Goal: Task Accomplishment & Management: Use online tool/utility

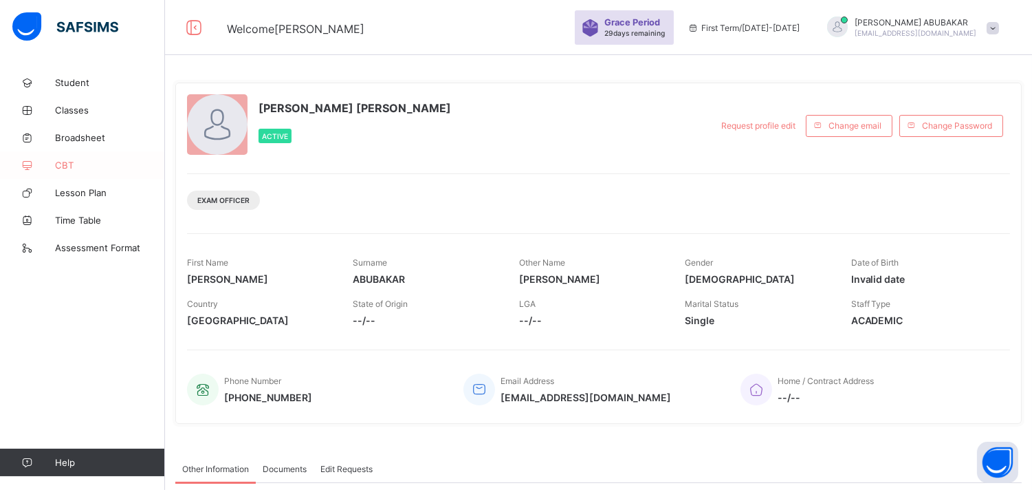
click at [100, 164] on span "CBT" at bounding box center [110, 165] width 110 height 11
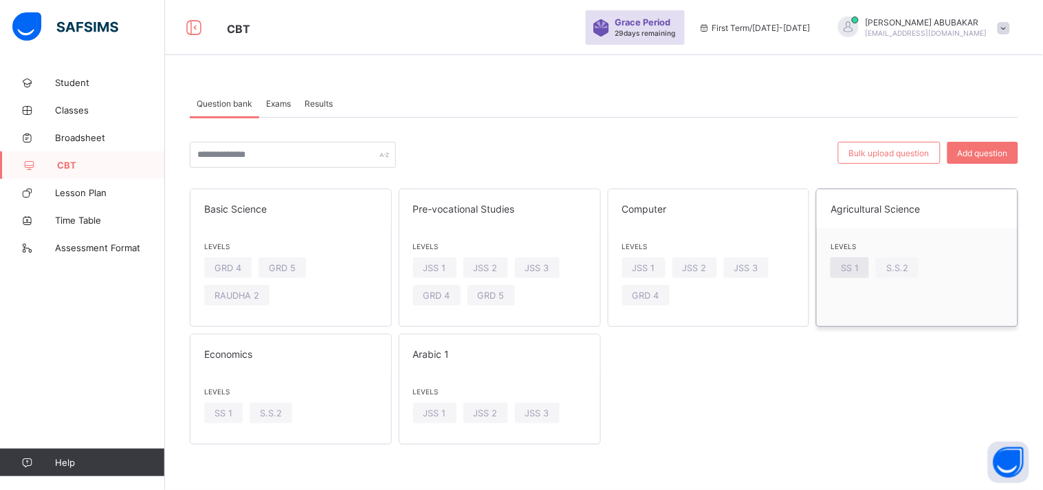
click at [853, 266] on span "SS 1" at bounding box center [850, 268] width 18 height 10
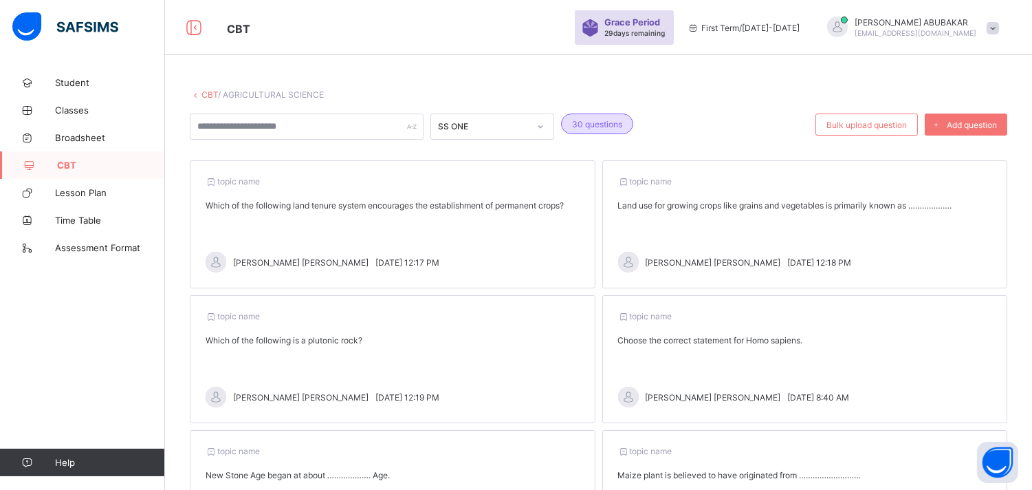
click at [202, 96] on link "CBT" at bounding box center [210, 94] width 17 height 10
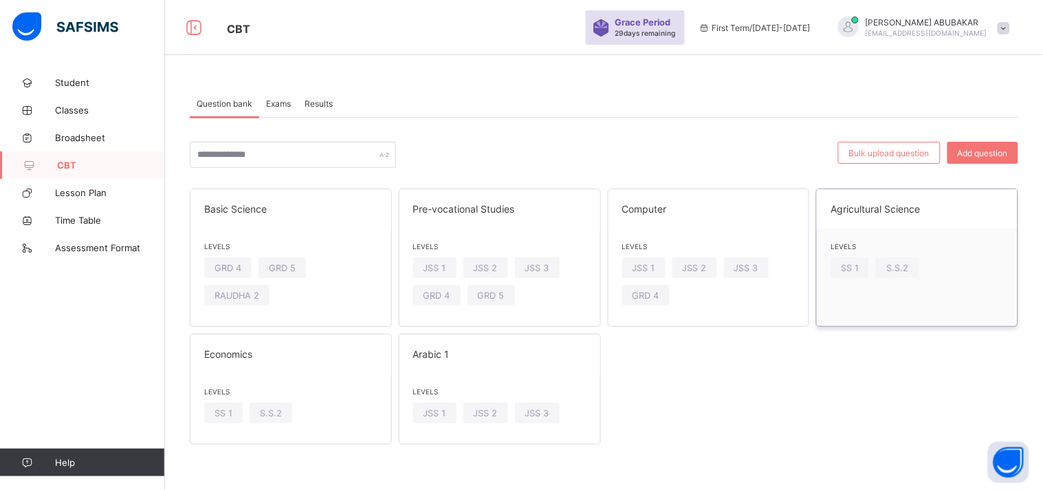
click at [874, 262] on div "Levels SS 1 S.S.2" at bounding box center [917, 263] width 201 height 70
click at [255, 382] on div "Levels SS 1 S.S.2" at bounding box center [291, 408] width 201 height 70
click at [228, 413] on span "SS 1" at bounding box center [224, 413] width 18 height 10
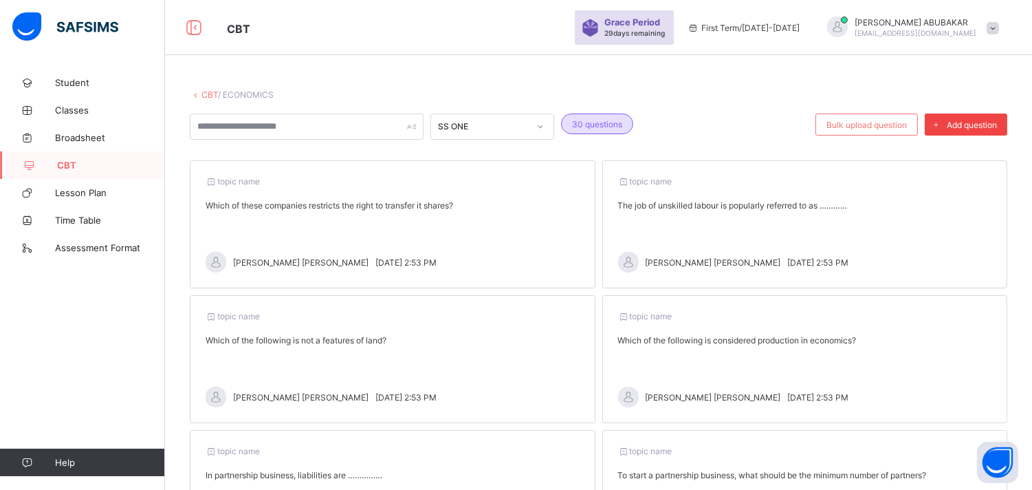
click at [966, 128] on span "Add question" at bounding box center [972, 125] width 50 height 10
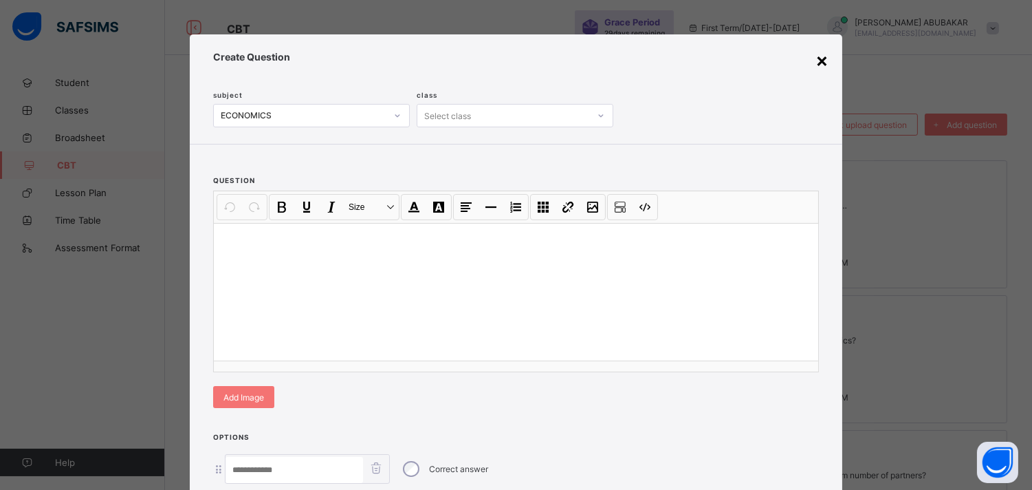
click at [818, 63] on div "×" at bounding box center [822, 59] width 13 height 23
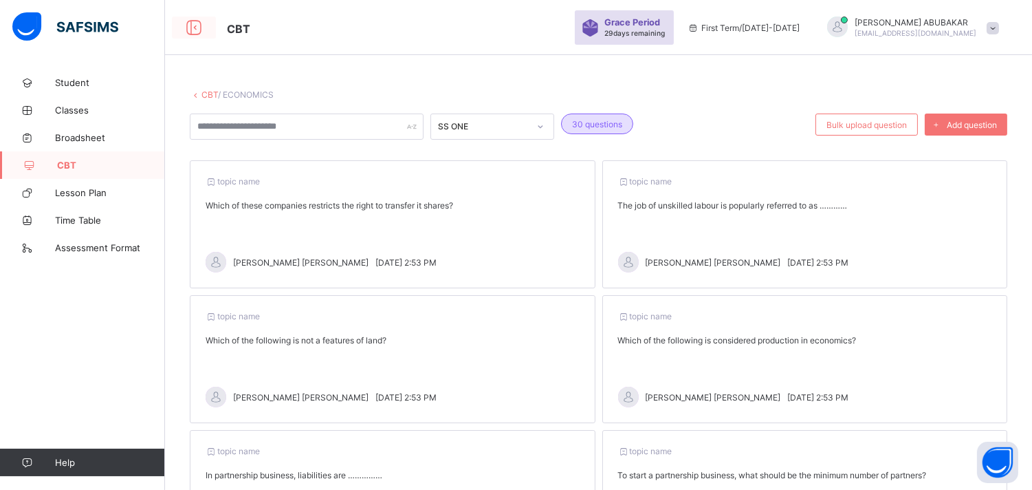
click at [195, 26] on icon at bounding box center [193, 28] width 23 height 20
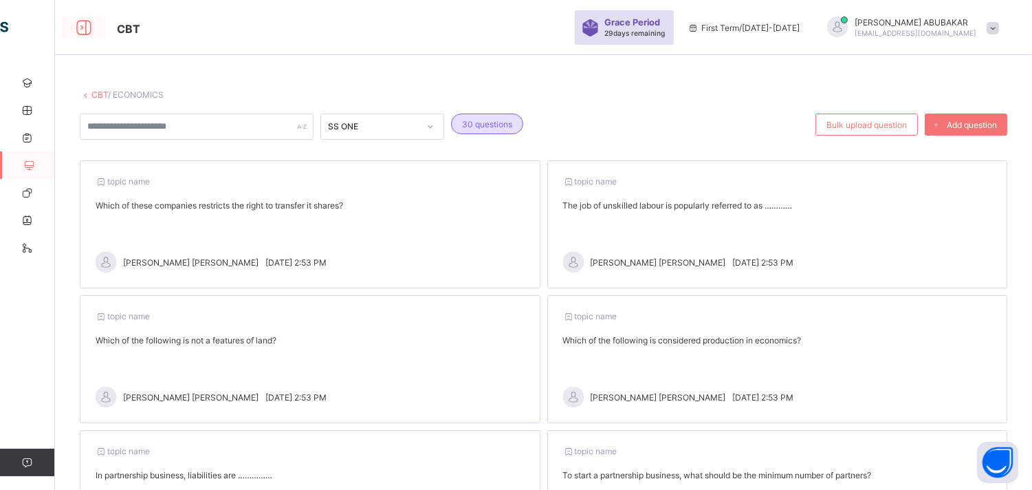
click at [88, 34] on icon at bounding box center [83, 28] width 23 height 20
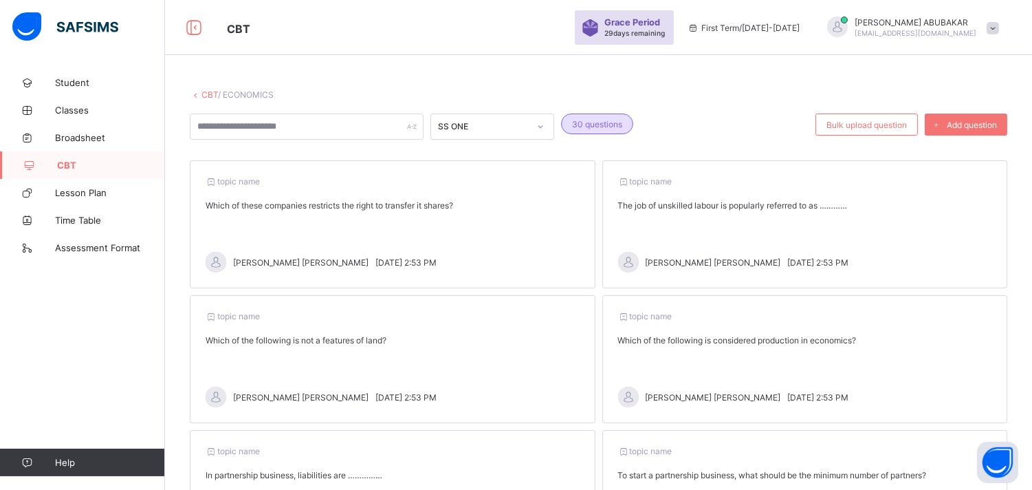
click at [198, 97] on icon at bounding box center [196, 94] width 12 height 10
click at [64, 167] on span "CBT" at bounding box center [111, 165] width 108 height 11
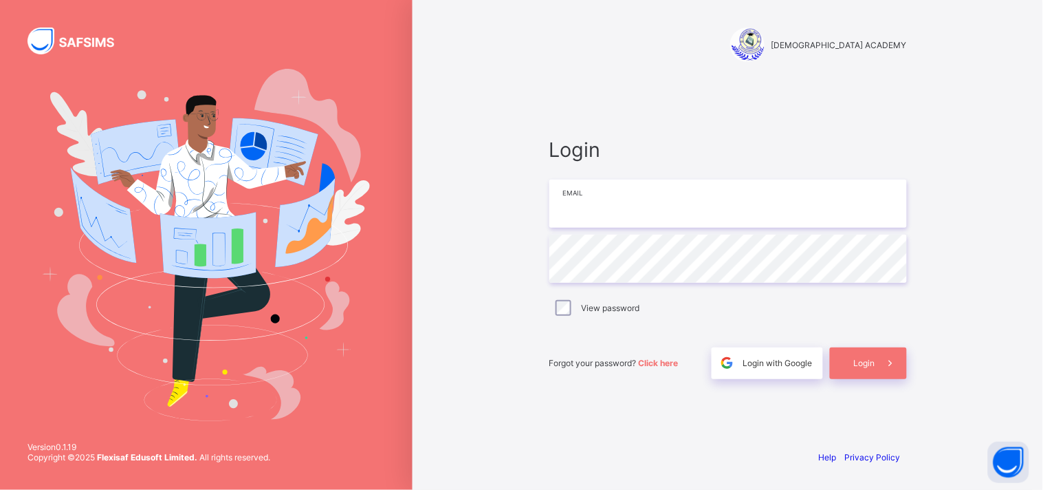
type input "**********"
click at [534, 326] on div "**********" at bounding box center [728, 245] width 413 height 490
click at [0, 479] on div "Version 0.1.19 Copyright © 2025 Flexisaf Edusoft Limited. All rights reserved." at bounding box center [149, 459] width 298 height 62
